Goal: Communication & Community: Participate in discussion

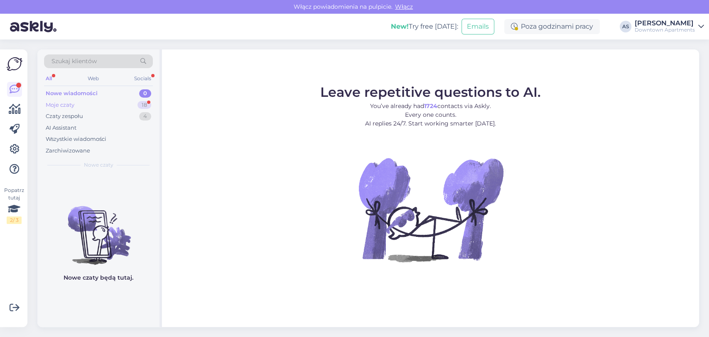
click at [130, 100] on div "Moje czaty 18" at bounding box center [98, 105] width 109 height 12
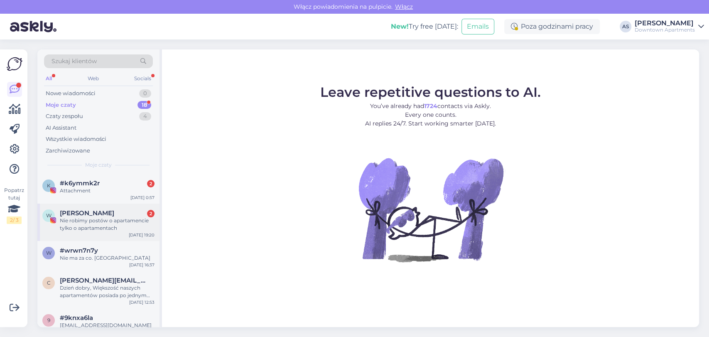
click at [83, 227] on div "Nie robimy postów o apartamencie tylko o apartamentach" at bounding box center [107, 224] width 95 height 15
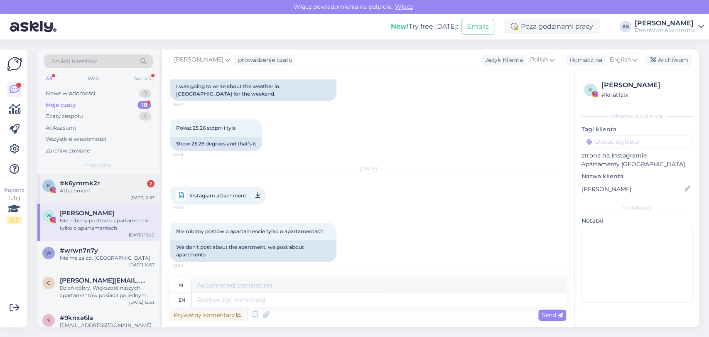
scroll to position [430, 0]
click at [103, 183] on div "#k6ymmk2r 2" at bounding box center [107, 182] width 95 height 7
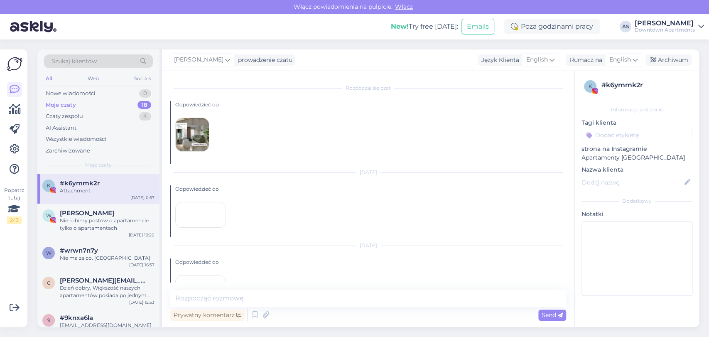
scroll to position [654, 0]
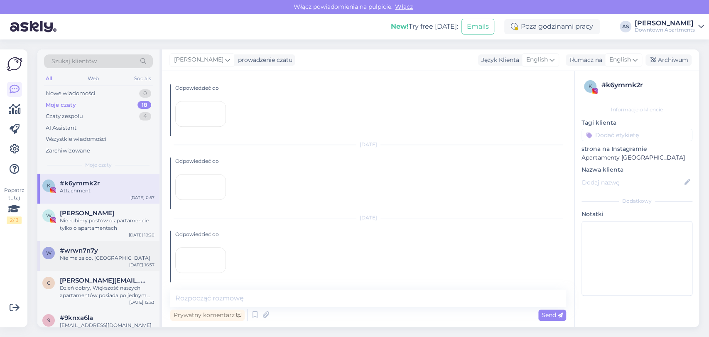
click at [120, 257] on div "Nie ma za co. [GEOGRAPHIC_DATA]" at bounding box center [107, 257] width 95 height 7
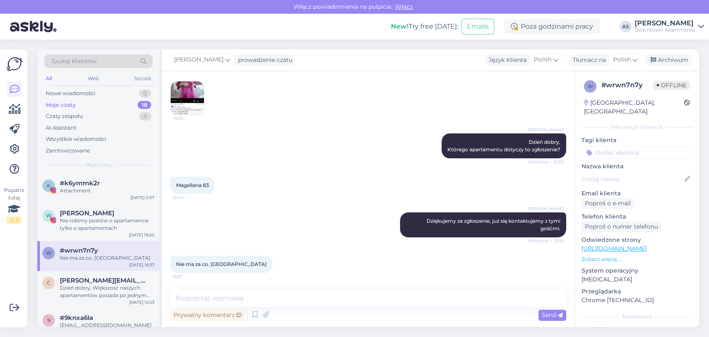
scroll to position [122, 0]
click at [105, 110] on div "Czaty zespołu 4" at bounding box center [98, 116] width 109 height 12
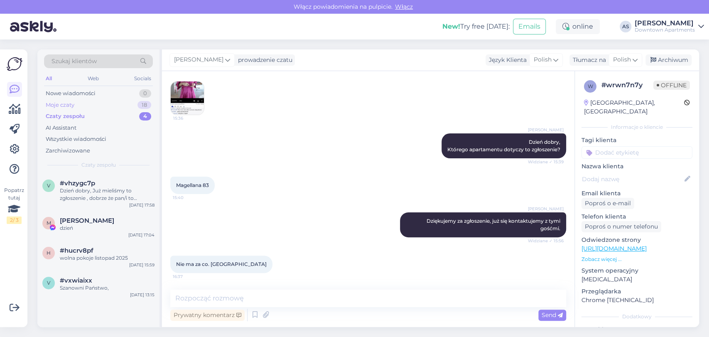
click at [79, 107] on div "Moje czaty 18" at bounding box center [98, 105] width 109 height 12
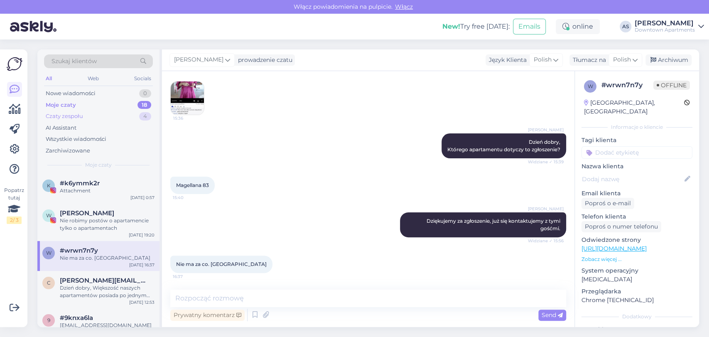
click at [95, 114] on div "Czaty zespołu 4" at bounding box center [98, 116] width 109 height 12
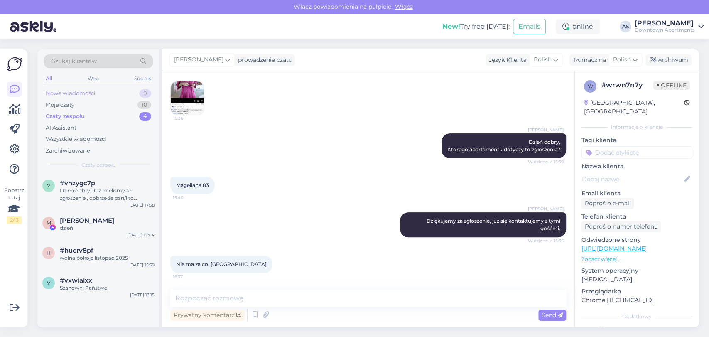
click at [108, 93] on div "Nowe wiadomości 0" at bounding box center [98, 94] width 109 height 12
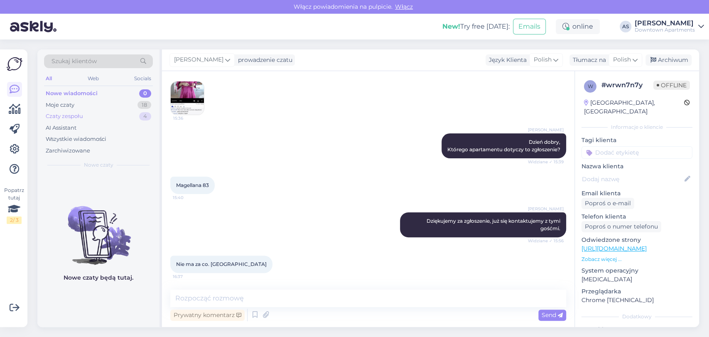
click at [100, 117] on div "Czaty zespołu 4" at bounding box center [98, 116] width 109 height 12
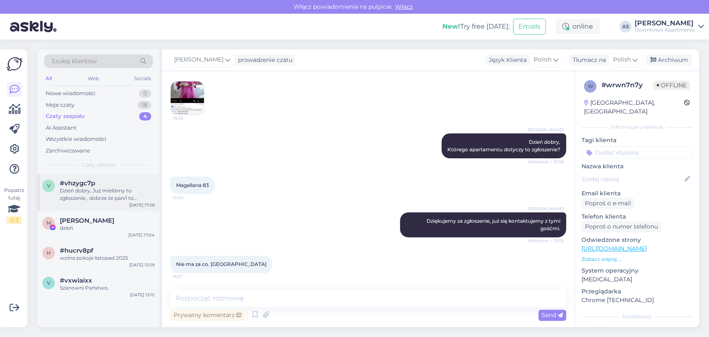
click at [93, 194] on div "Dzień dobry, Już mieliśmy to zgłoszenie , dobrze że pan/i to zobaczył/a" at bounding box center [107, 194] width 95 height 15
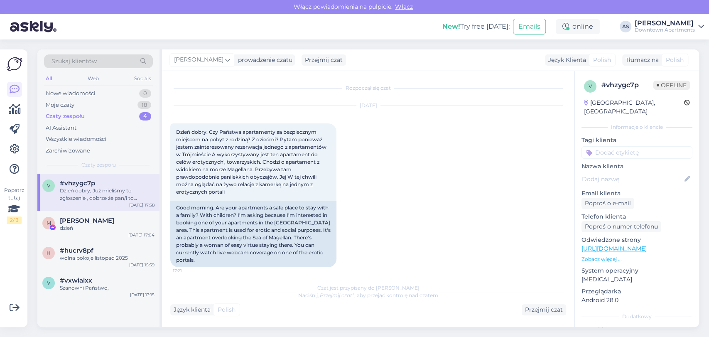
scroll to position [40, 0]
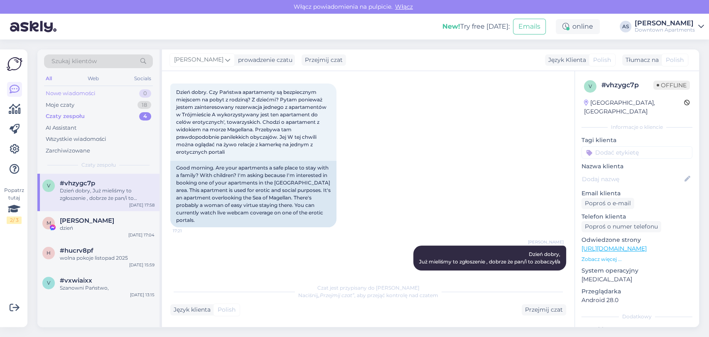
click at [86, 90] on div "Nowe wiadomości" at bounding box center [71, 93] width 50 height 8
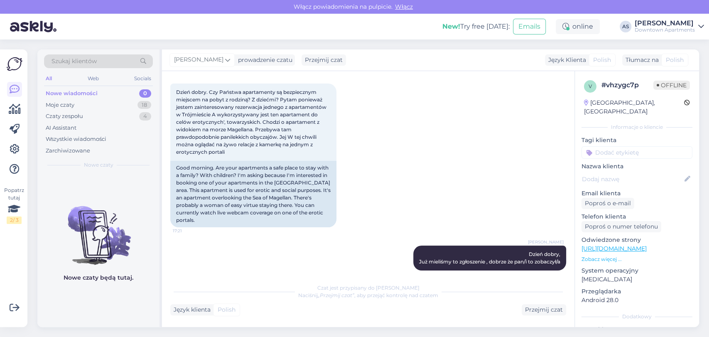
click at [74, 97] on div "Nowe wiadomości 0" at bounding box center [98, 94] width 109 height 12
click at [73, 109] on div "Moje czaty 18" at bounding box center [98, 105] width 109 height 12
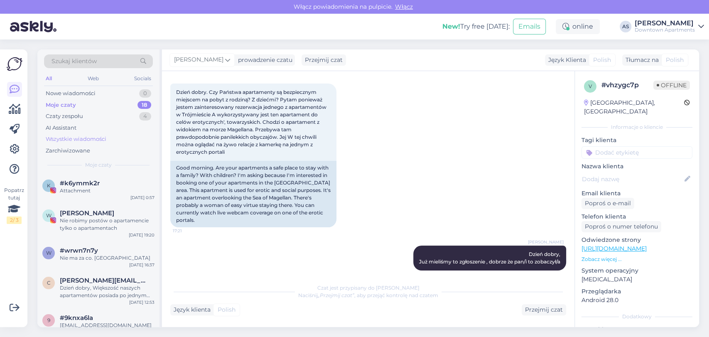
click at [70, 142] on div "Wszystkie wiadomości" at bounding box center [76, 139] width 61 height 8
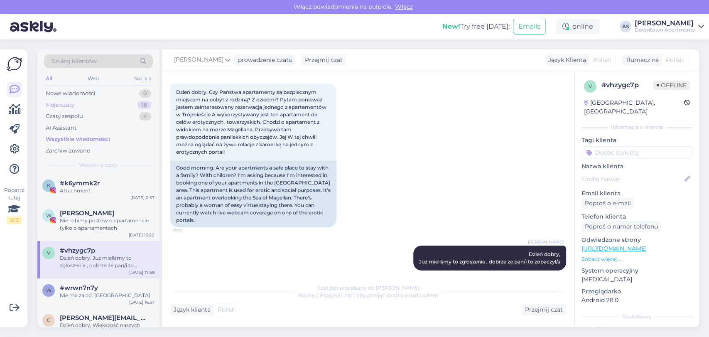
click at [70, 108] on div "Moje czaty" at bounding box center [60, 105] width 29 height 8
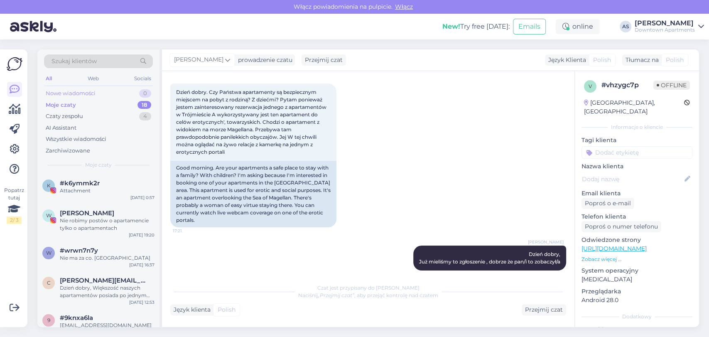
click at [71, 91] on div "Nowe wiadomości" at bounding box center [71, 93] width 50 height 8
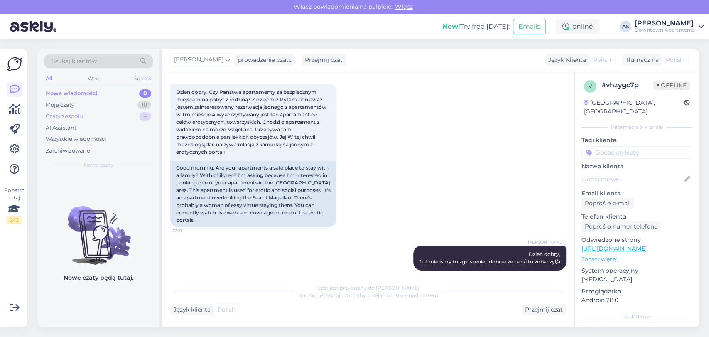
click at [72, 115] on div "Czaty zespołu" at bounding box center [64, 116] width 37 height 8
